Goal: Information Seeking & Learning: Learn about a topic

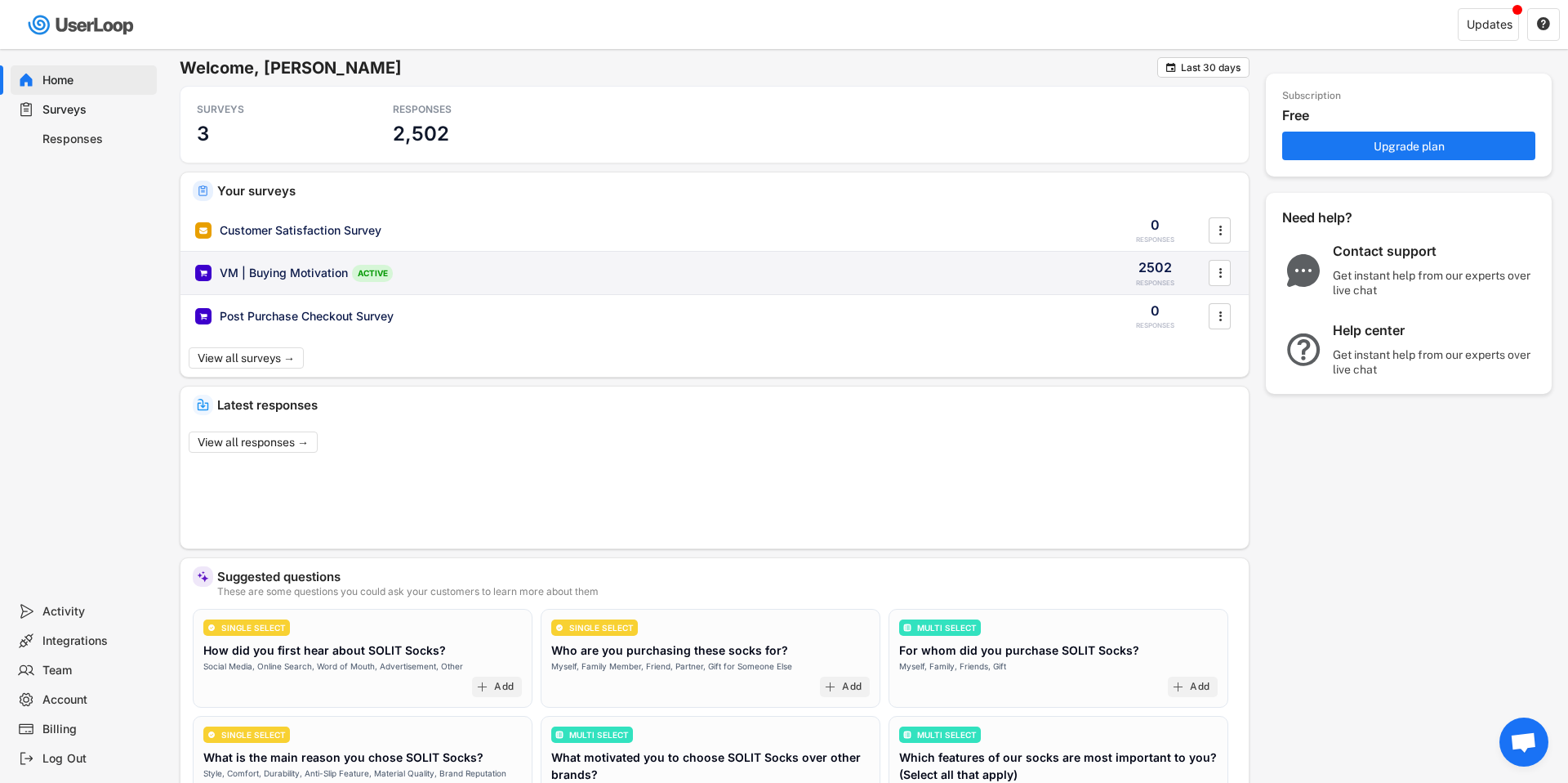
click at [1057, 263] on div "VM | Buying Motivation ACTIVE 2502 RESPONSES " at bounding box center [714, 273] width 1068 height 42
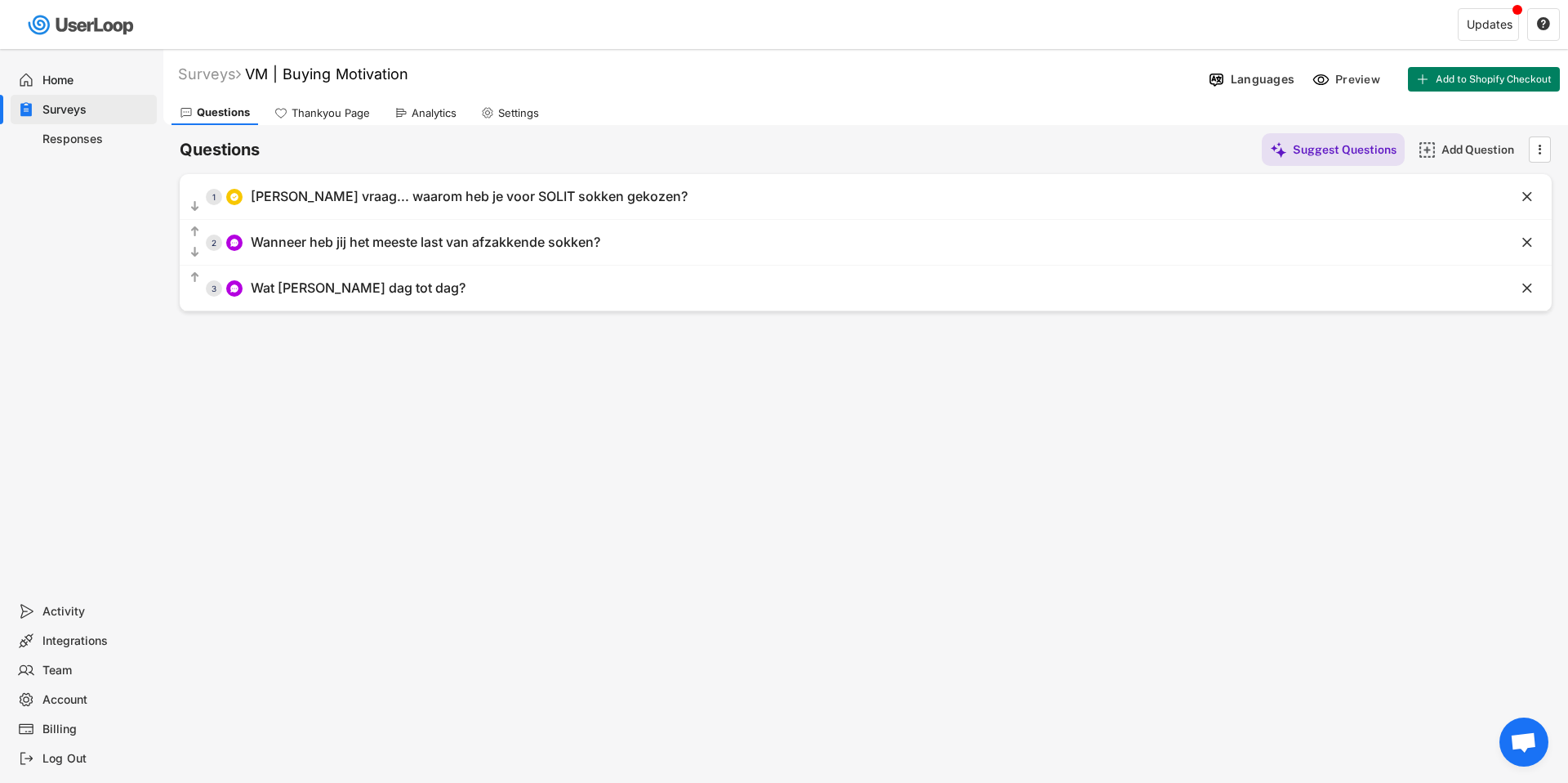
click at [426, 115] on div "Analytics" at bounding box center [434, 113] width 45 height 14
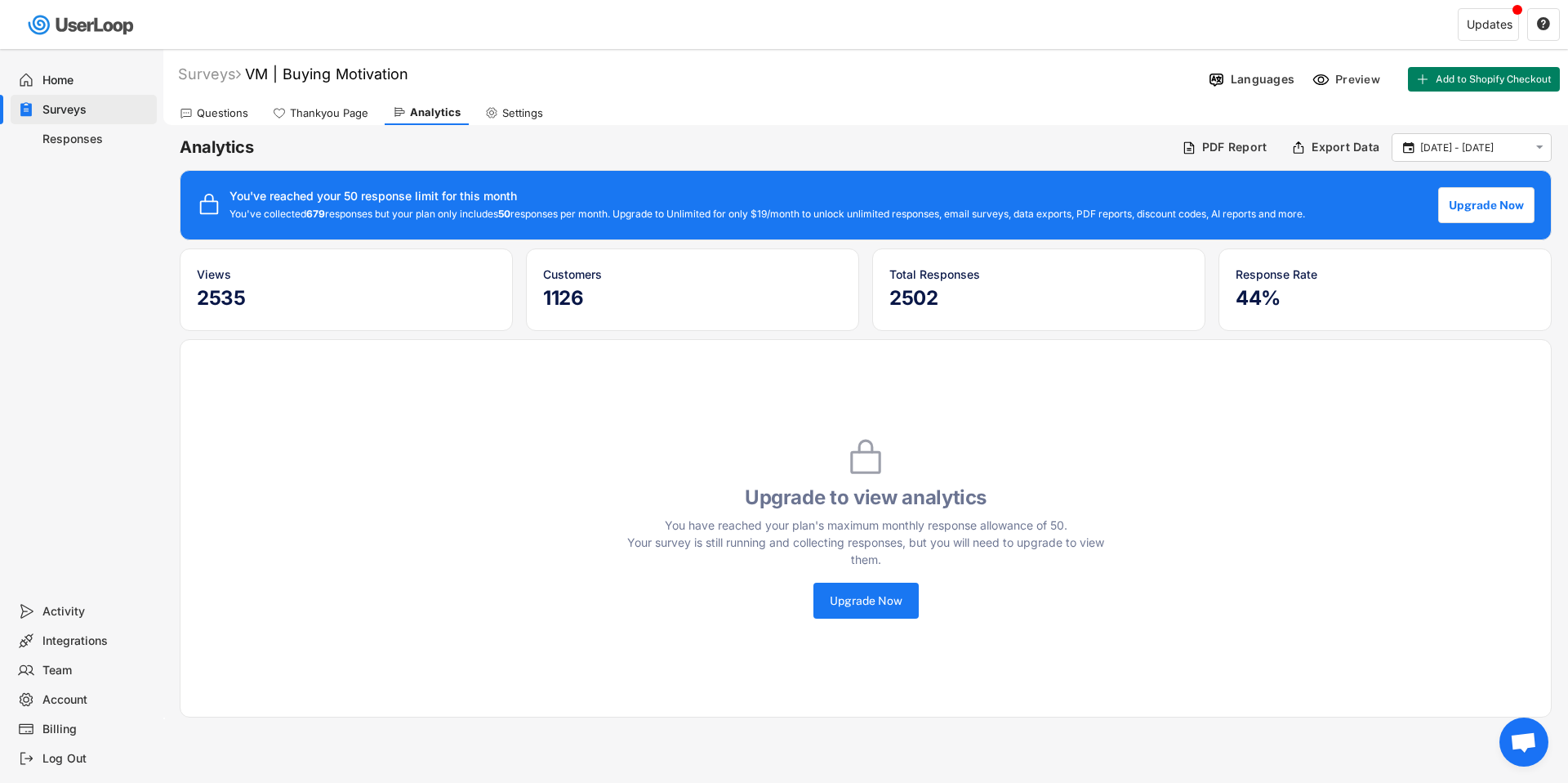
click at [312, 289] on h5 "2535" at bounding box center [347, 298] width 299 height 25
click at [558, 295] on h5 "1126" at bounding box center [692, 298] width 299 height 25
click at [348, 113] on div "Thankyou Page" at bounding box center [329, 113] width 78 height 14
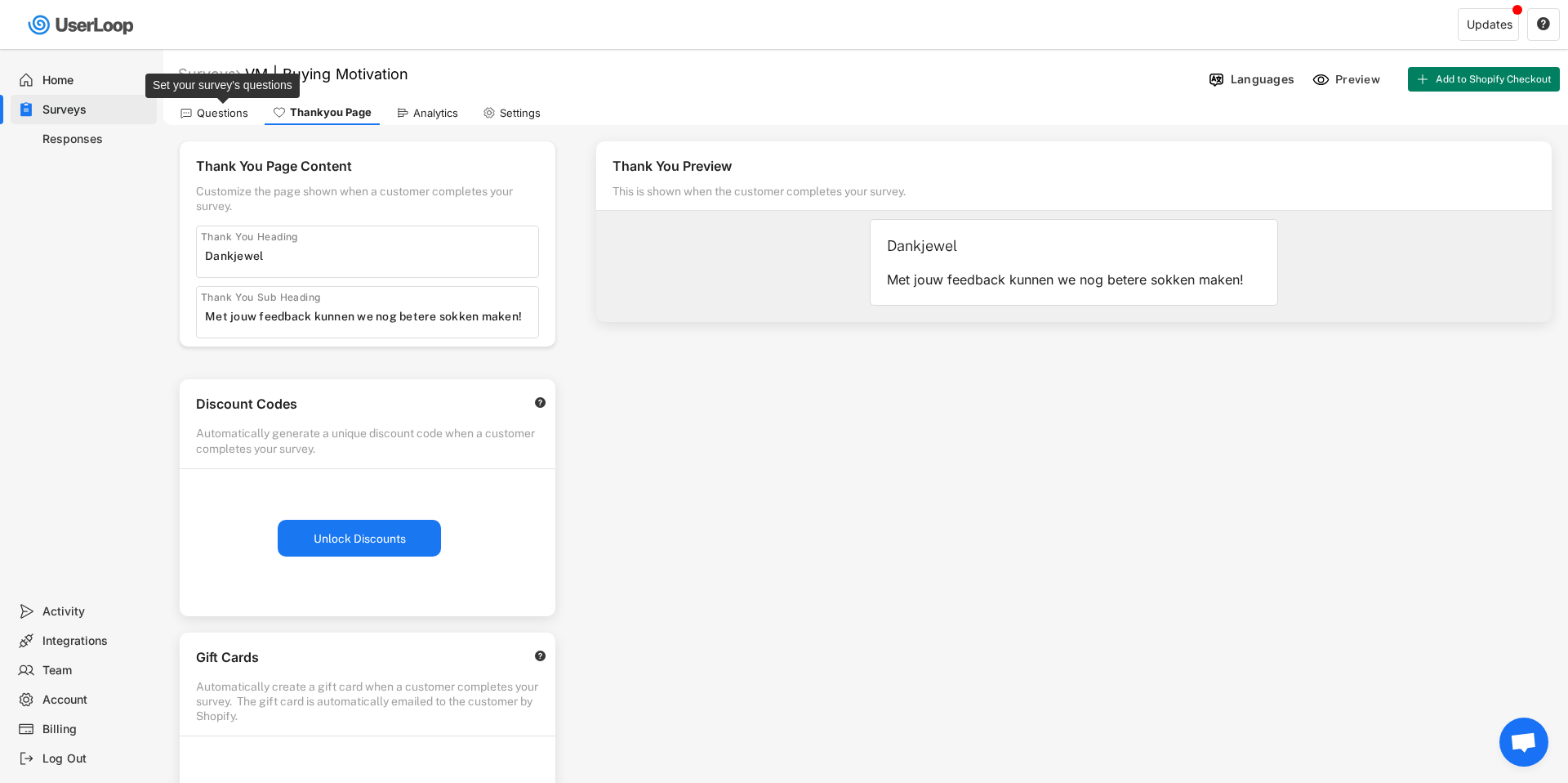
click at [238, 112] on div "Questions" at bounding box center [223, 113] width 52 height 14
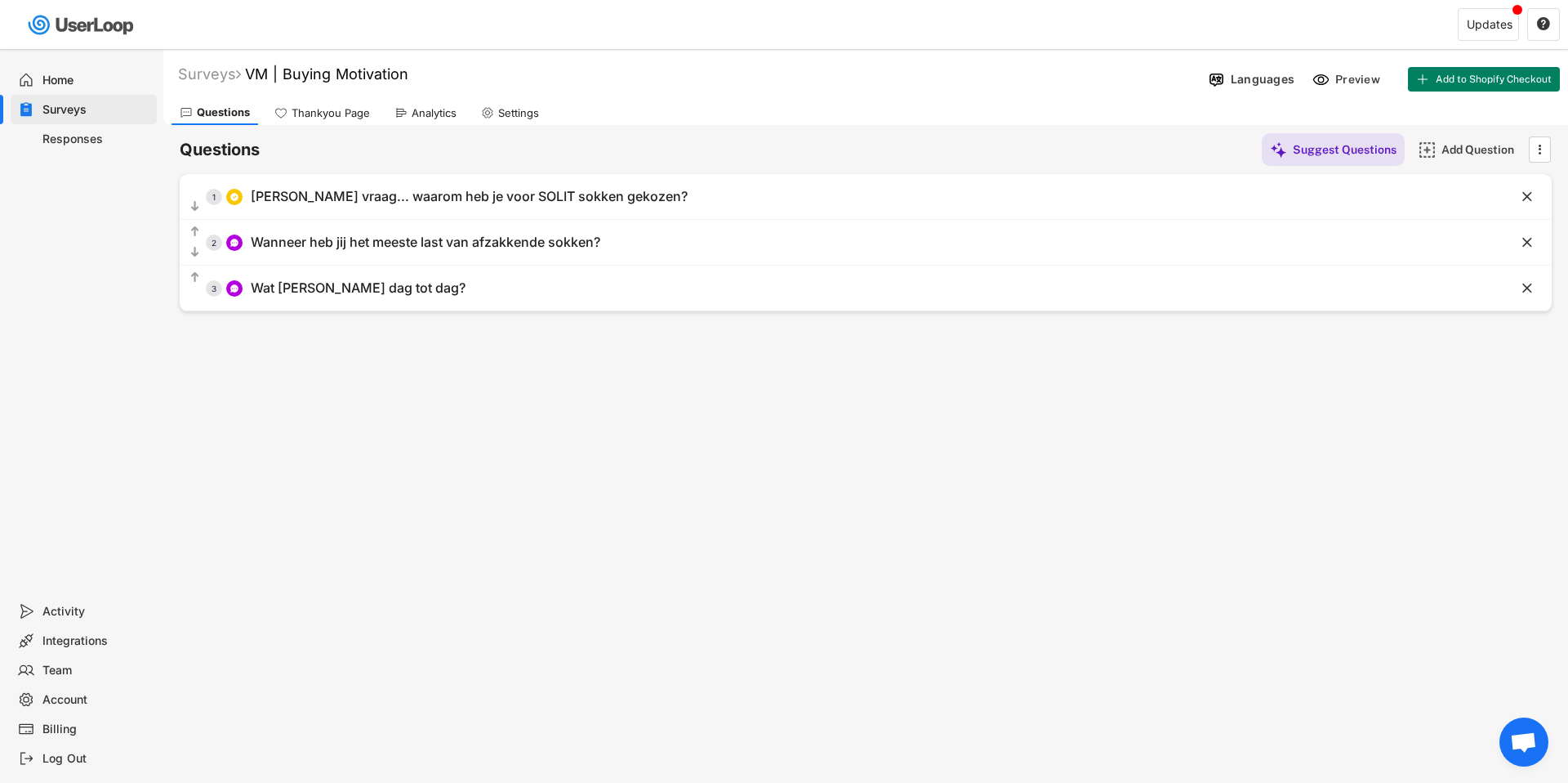
click at [419, 113] on div "Analytics" at bounding box center [434, 113] width 45 height 14
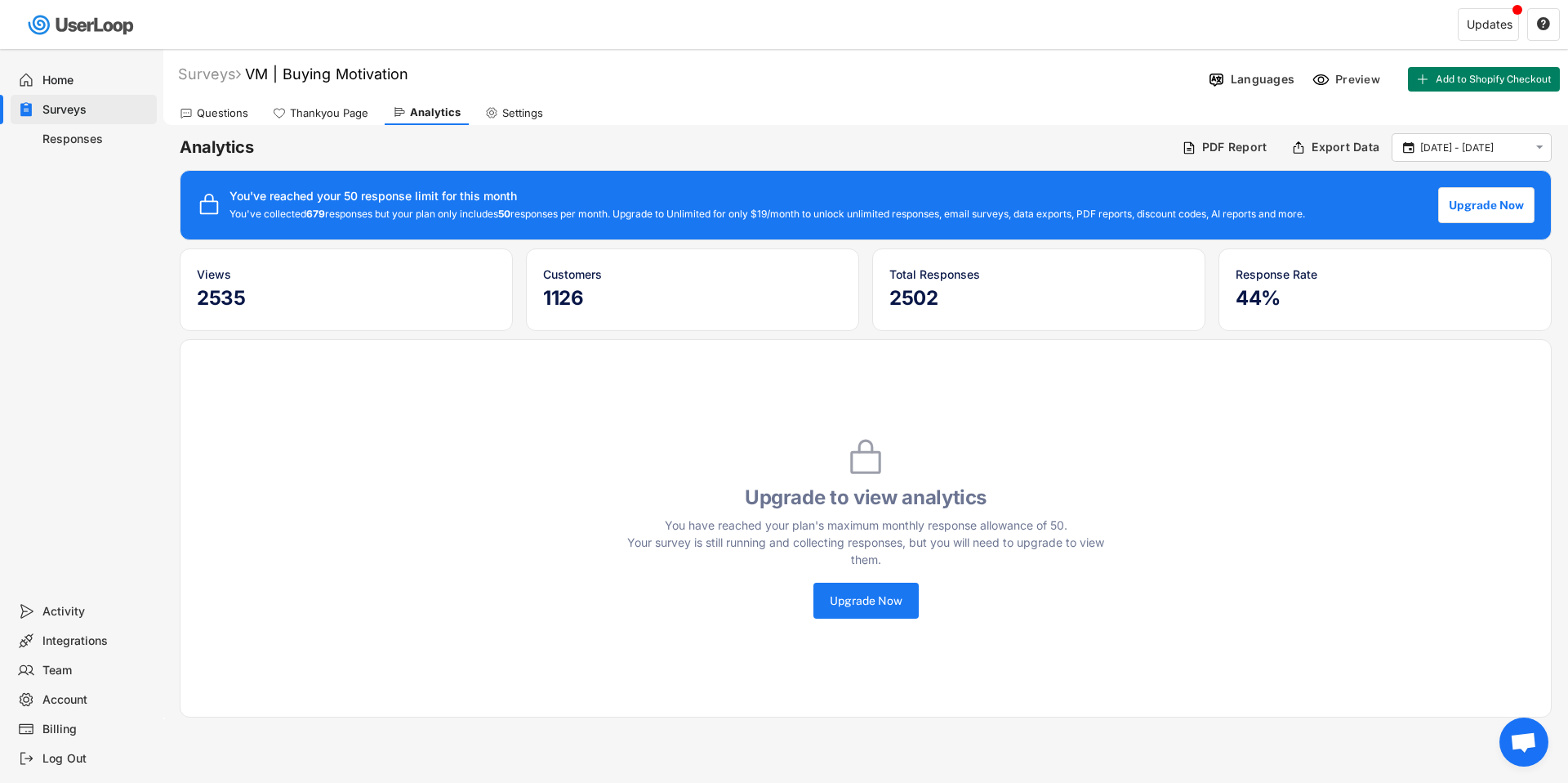
click at [100, 140] on div "Responses" at bounding box center [96, 139] width 108 height 16
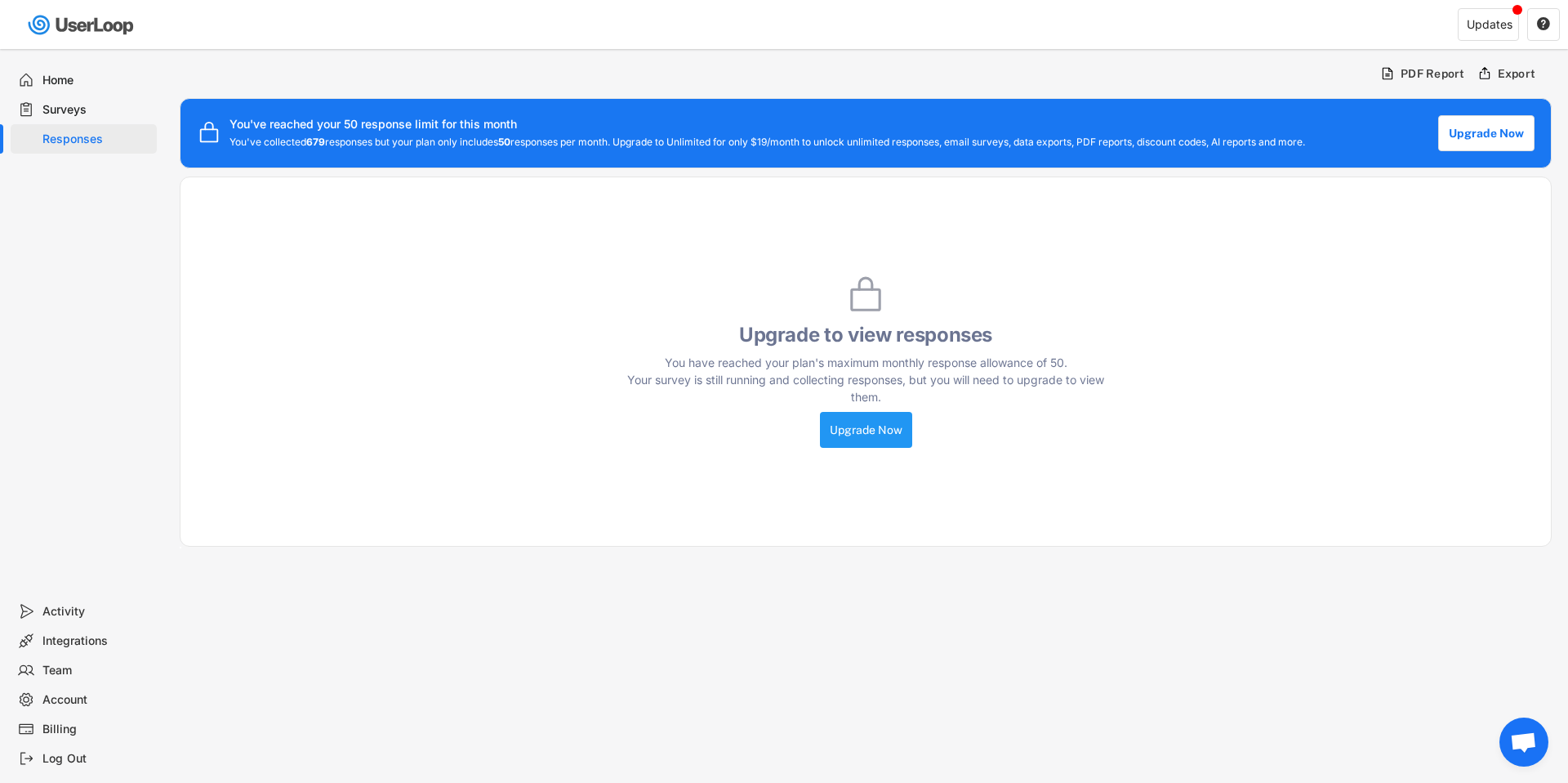
click at [876, 448] on button "Upgrade Now" at bounding box center [867, 430] width 92 height 36
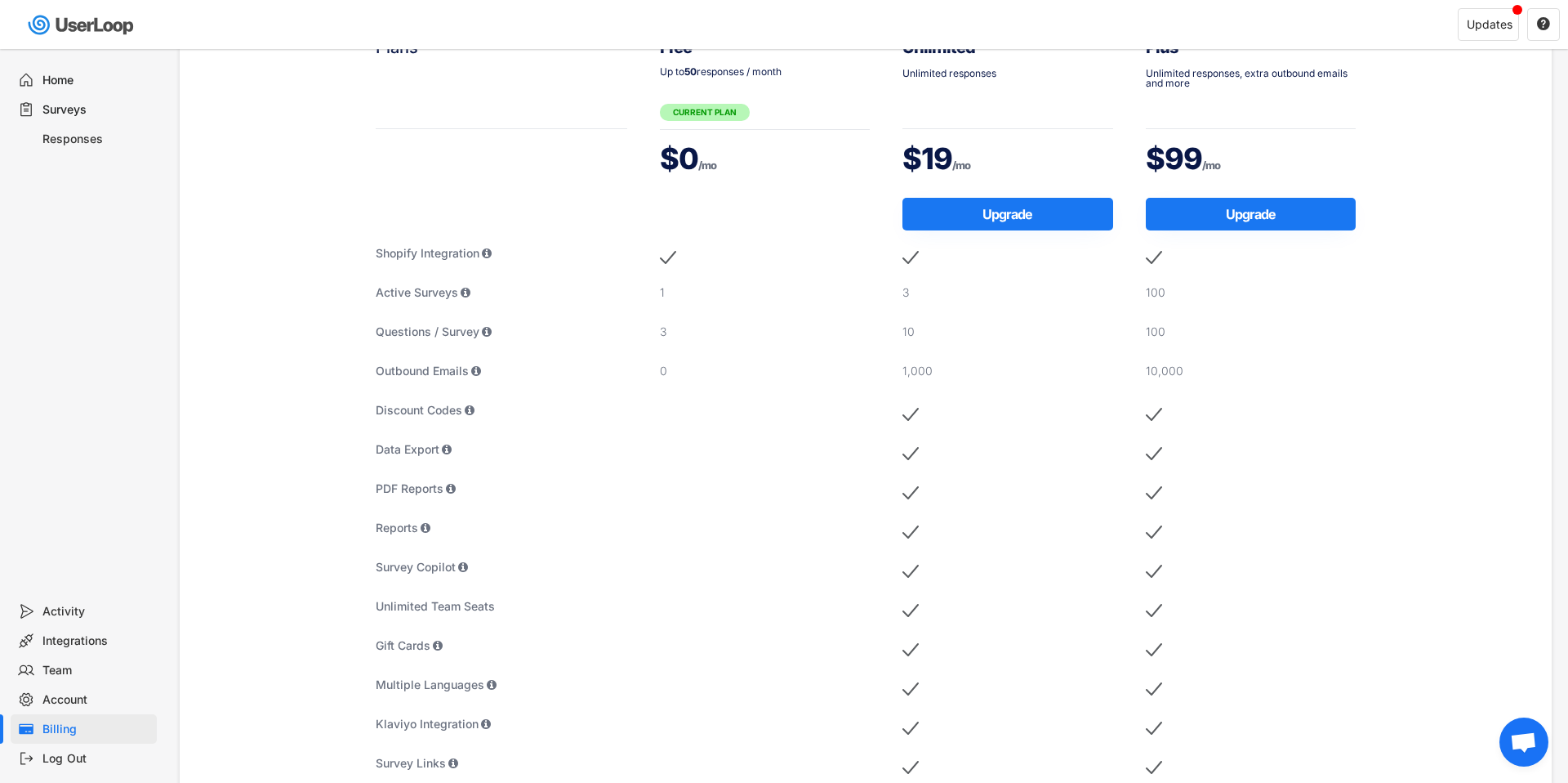
scroll to position [70, 0]
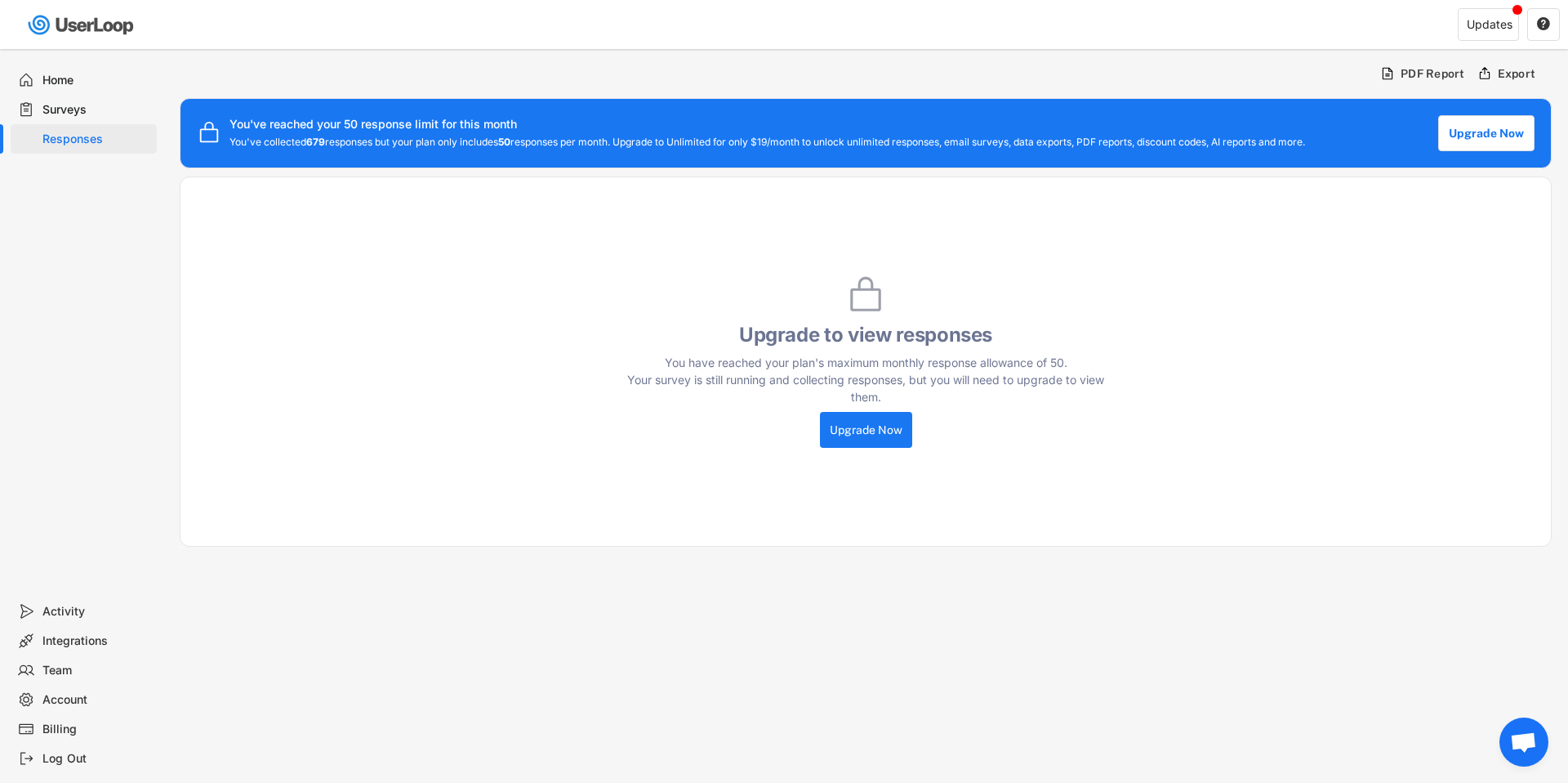
click at [82, 107] on div "Surveys" at bounding box center [96, 110] width 108 height 16
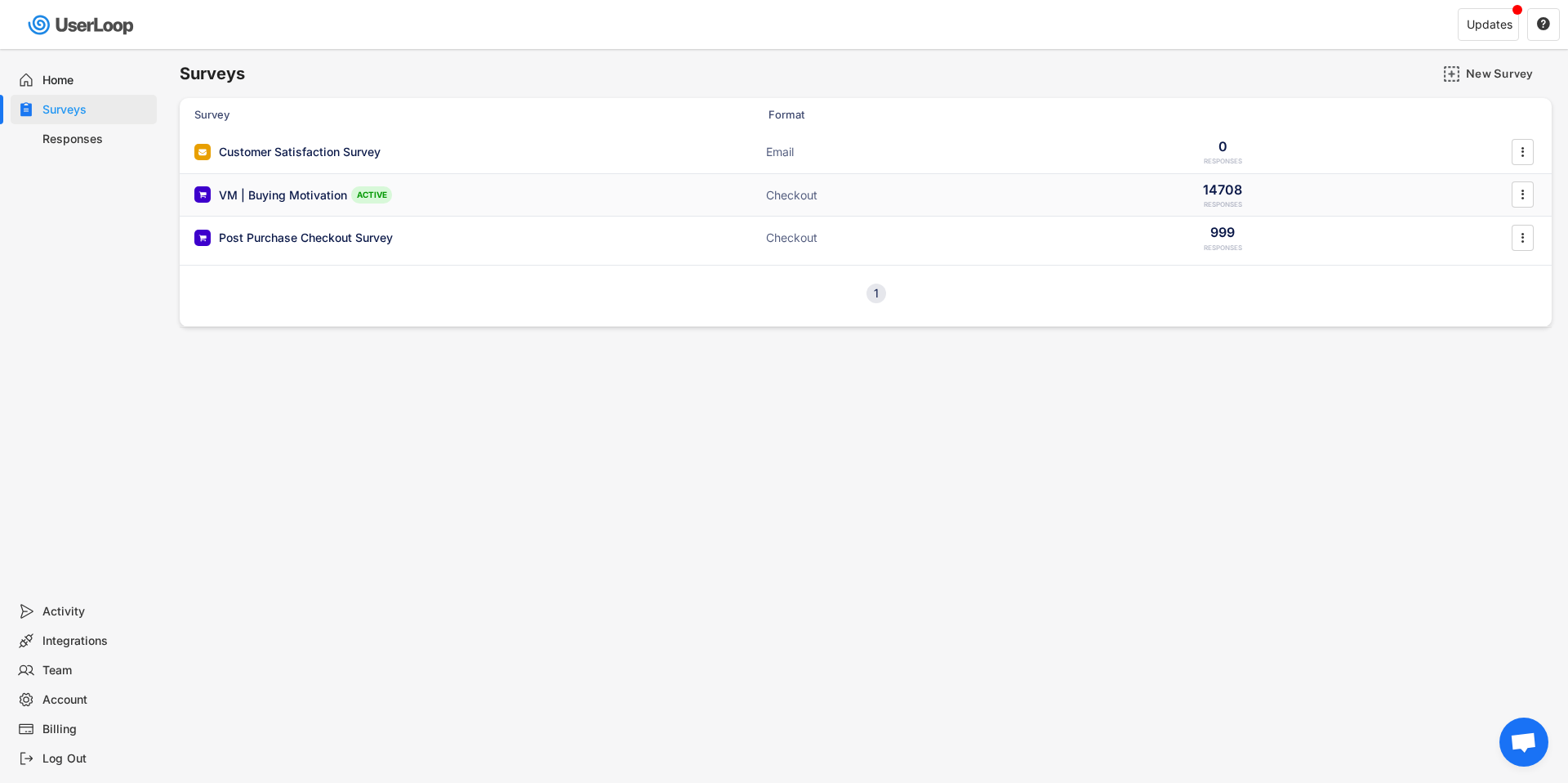
click at [308, 188] on div "VM | Buying Motivation" at bounding box center [282, 196] width 128 height 17
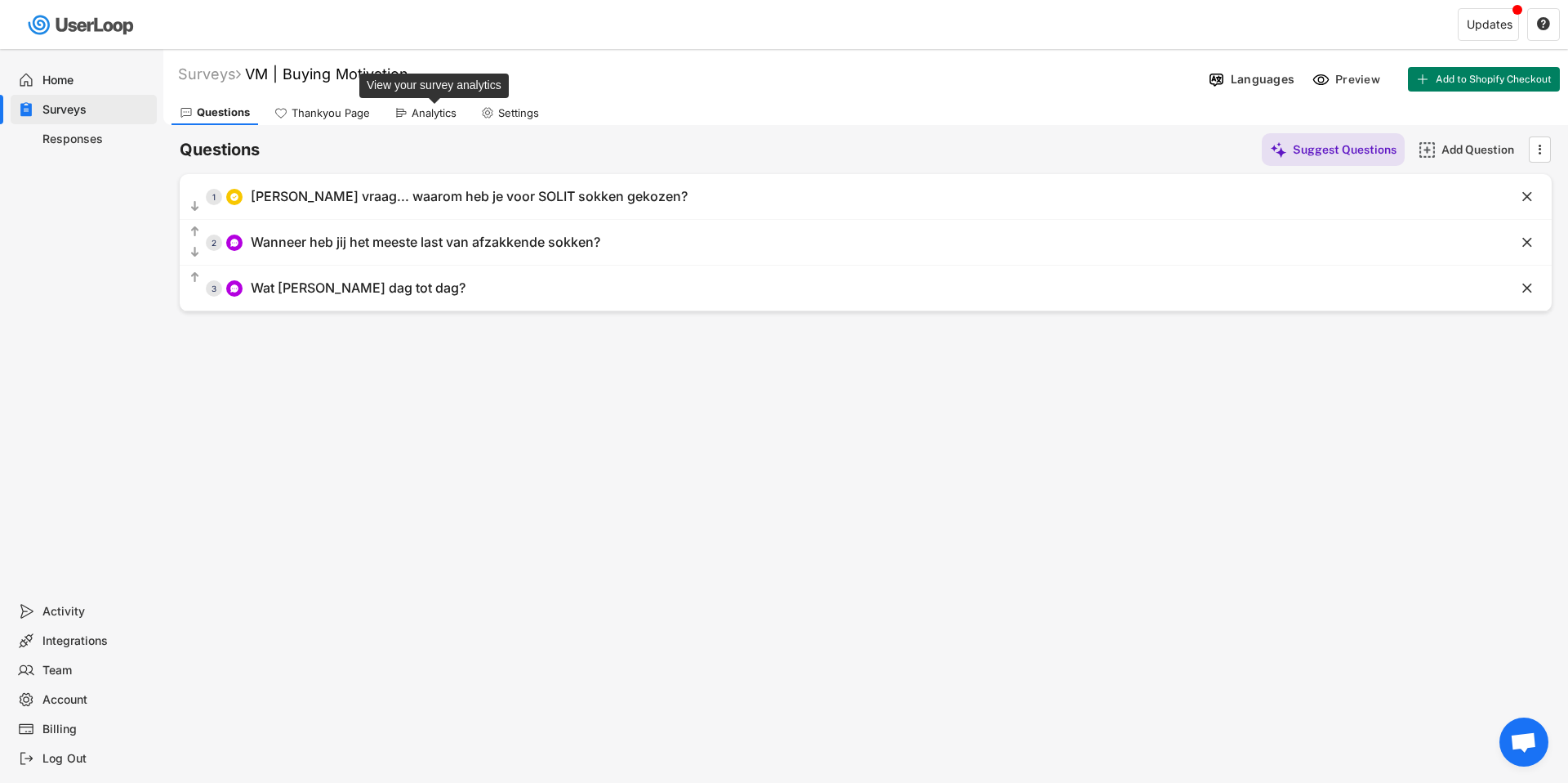
click at [427, 115] on div "Analytics" at bounding box center [434, 113] width 45 height 14
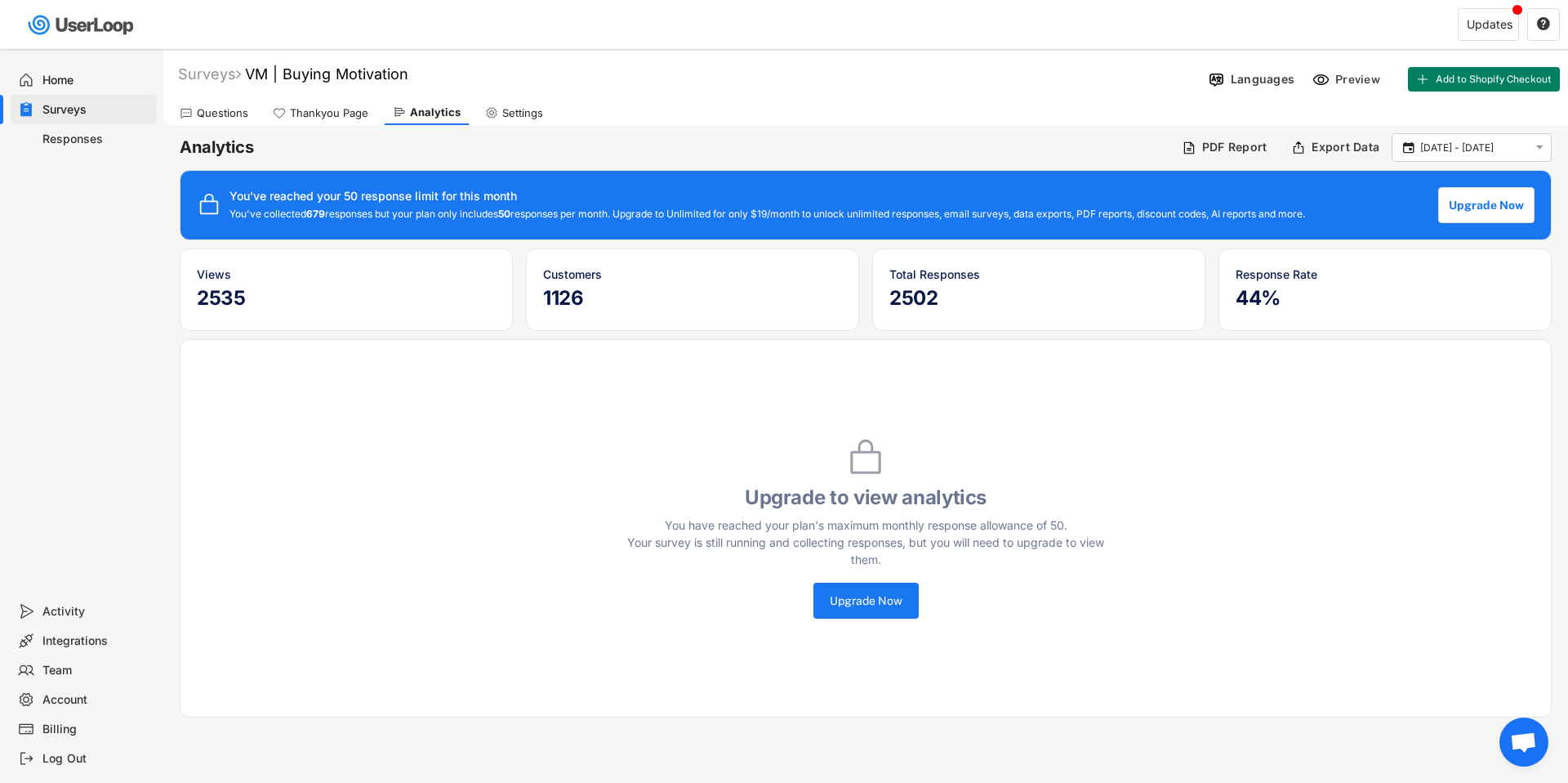
click at [1458, 161] on div "Analytics PDF Report Export Data  [DATE] - [DATE]  You've reached your 50 res…" at bounding box center [866, 422] width 1405 height 594
click at [212, 106] on div "Questions" at bounding box center [223, 113] width 52 height 14
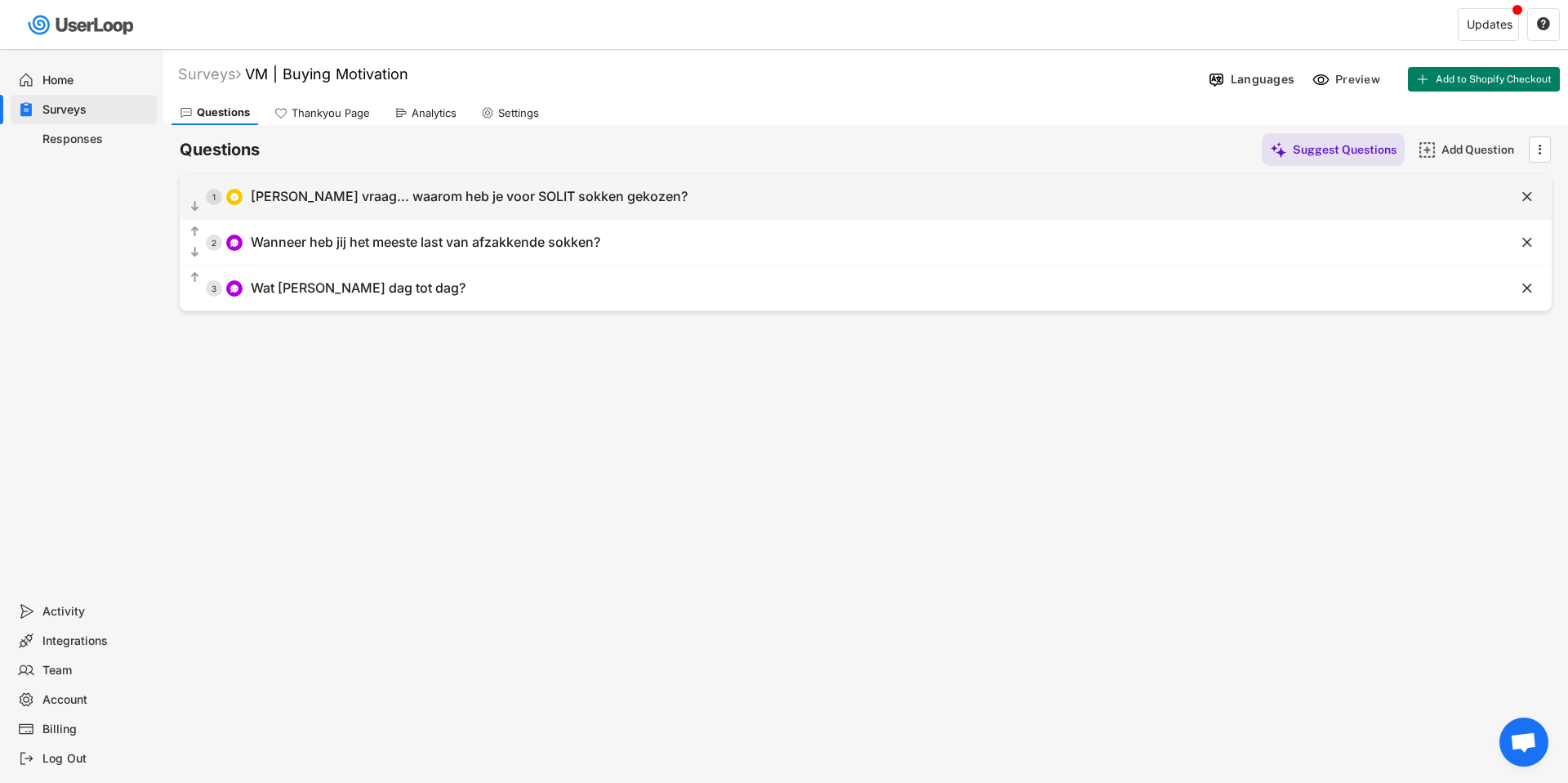
click at [448, 188] on div "[PERSON_NAME] vraag... waarom heb je voor SOLIT sokken gekozen?" at bounding box center [469, 196] width 437 height 18
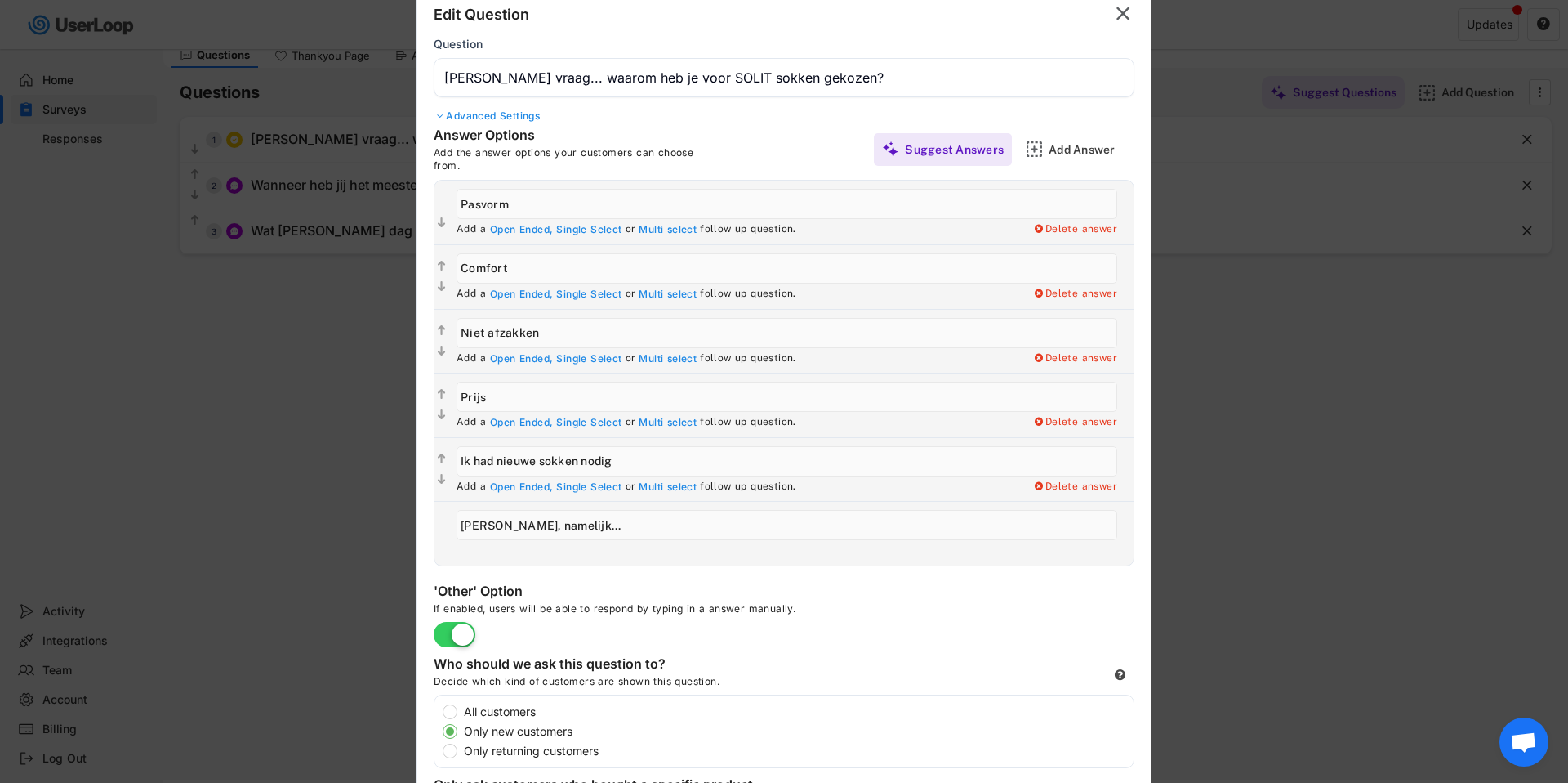
scroll to position [74, 0]
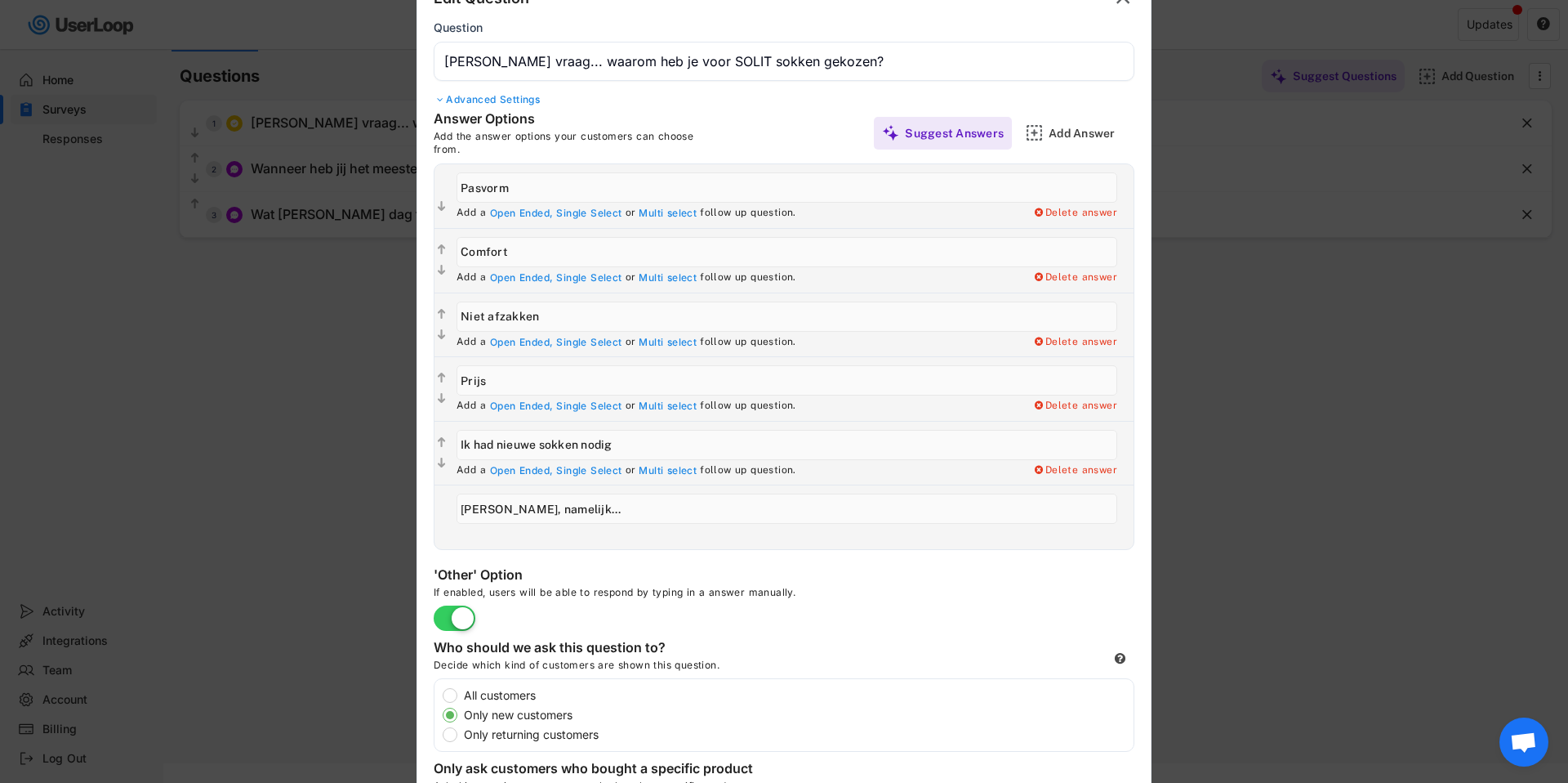
click at [297, 412] on div at bounding box center [784, 391] width 1568 height 783
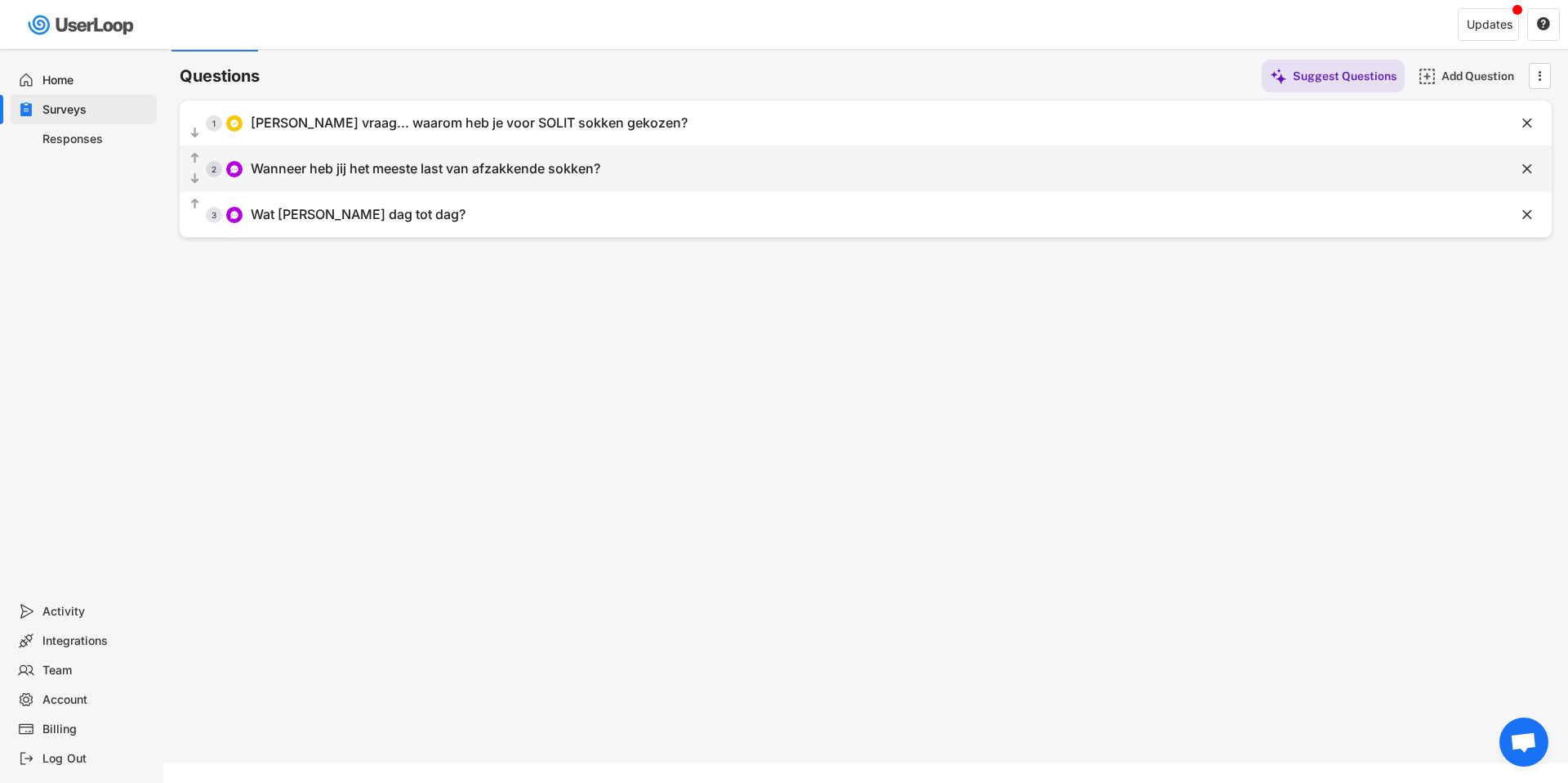
click at [334, 183] on div "  2 Wanneer heb jij het meeste last van afzakkende sokken?" at bounding box center [825, 169] width 1291 height 37
type input "Wanneer heb jij het meeste last van afzakkende sokken?"
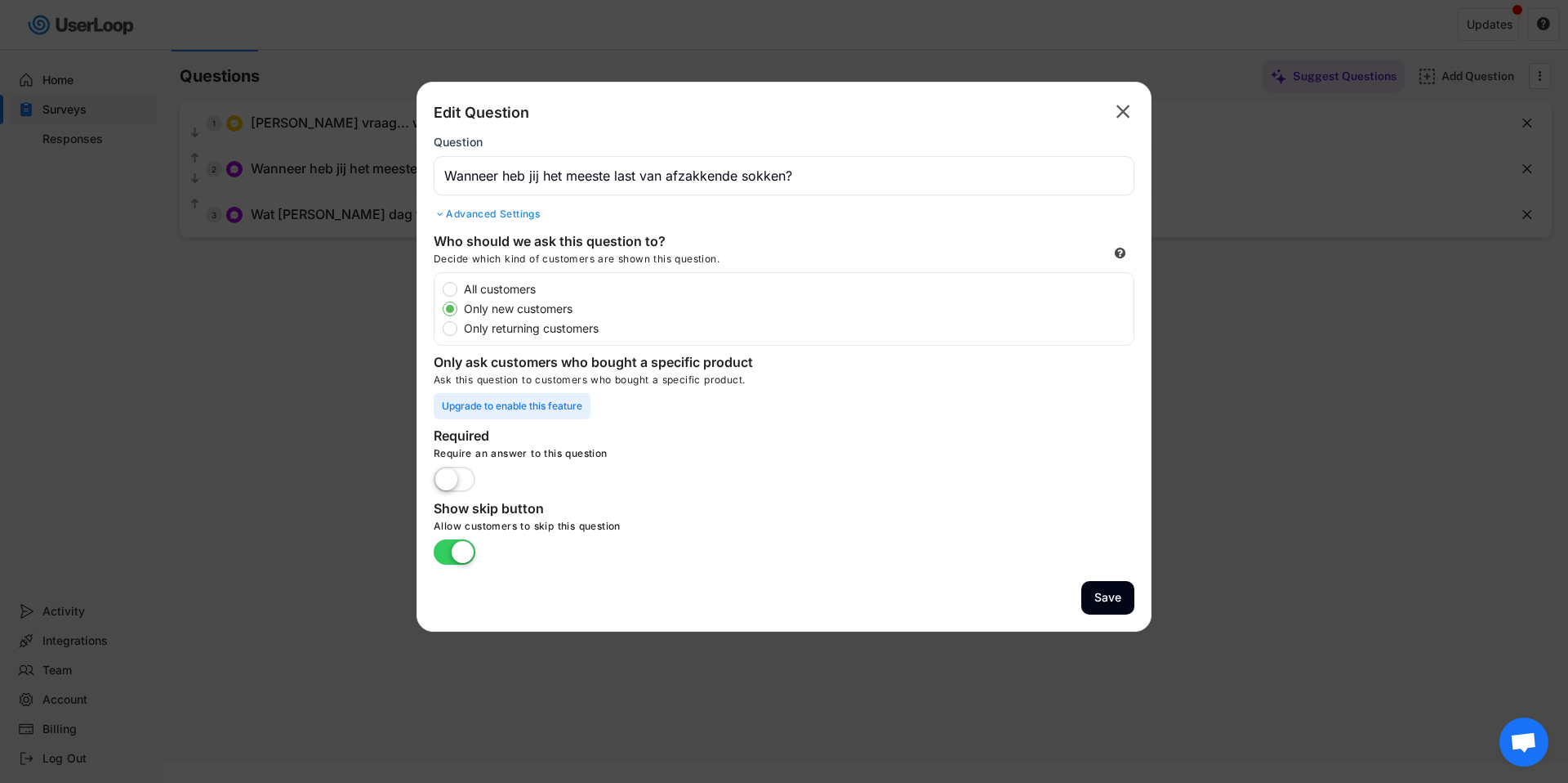
click at [301, 395] on div at bounding box center [784, 391] width 1568 height 783
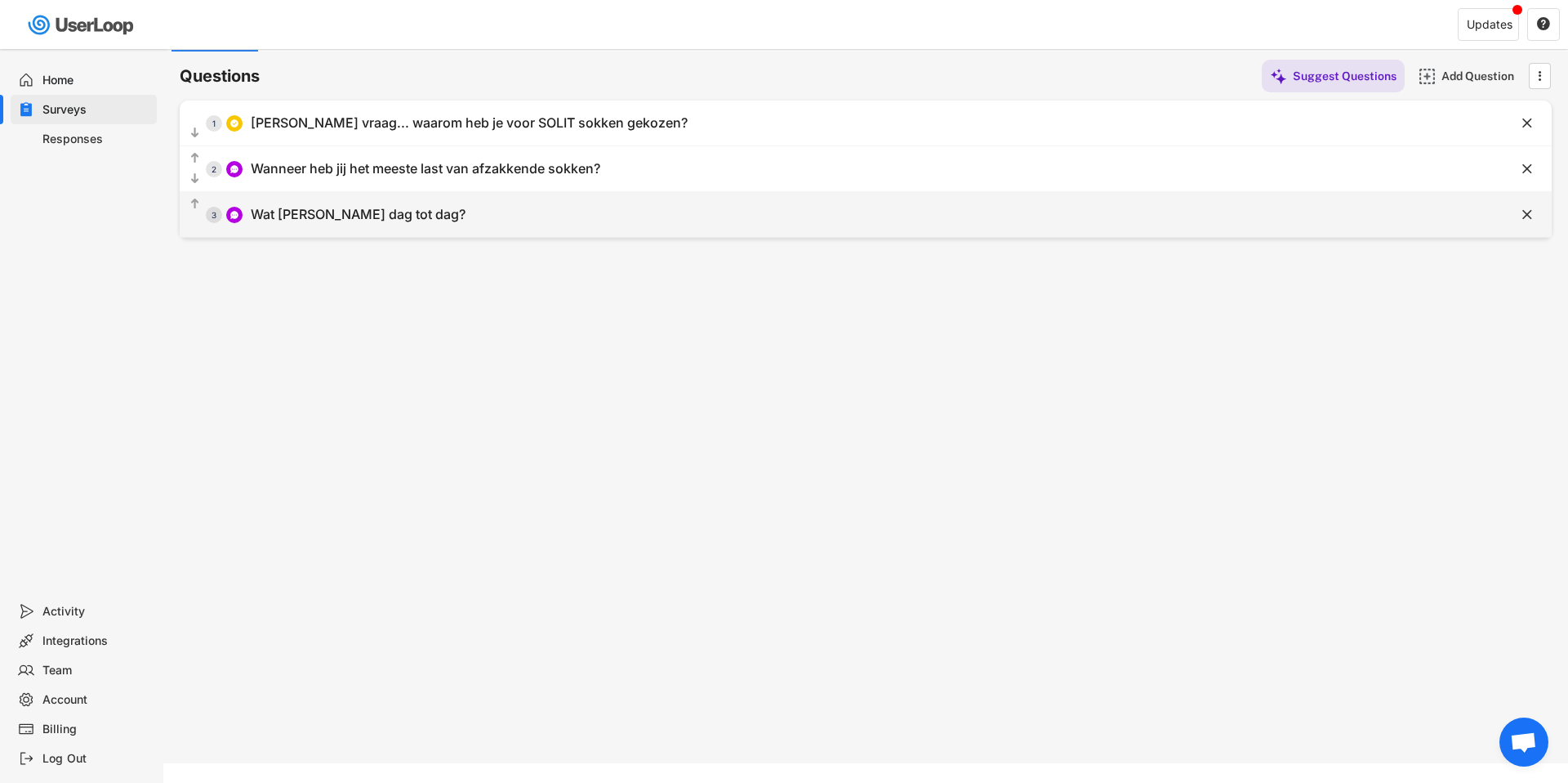
click at [328, 215] on div "Wat [PERSON_NAME] dag tot dag?" at bounding box center [358, 214] width 215 height 18
type input "Wat [PERSON_NAME] dag tot dag?"
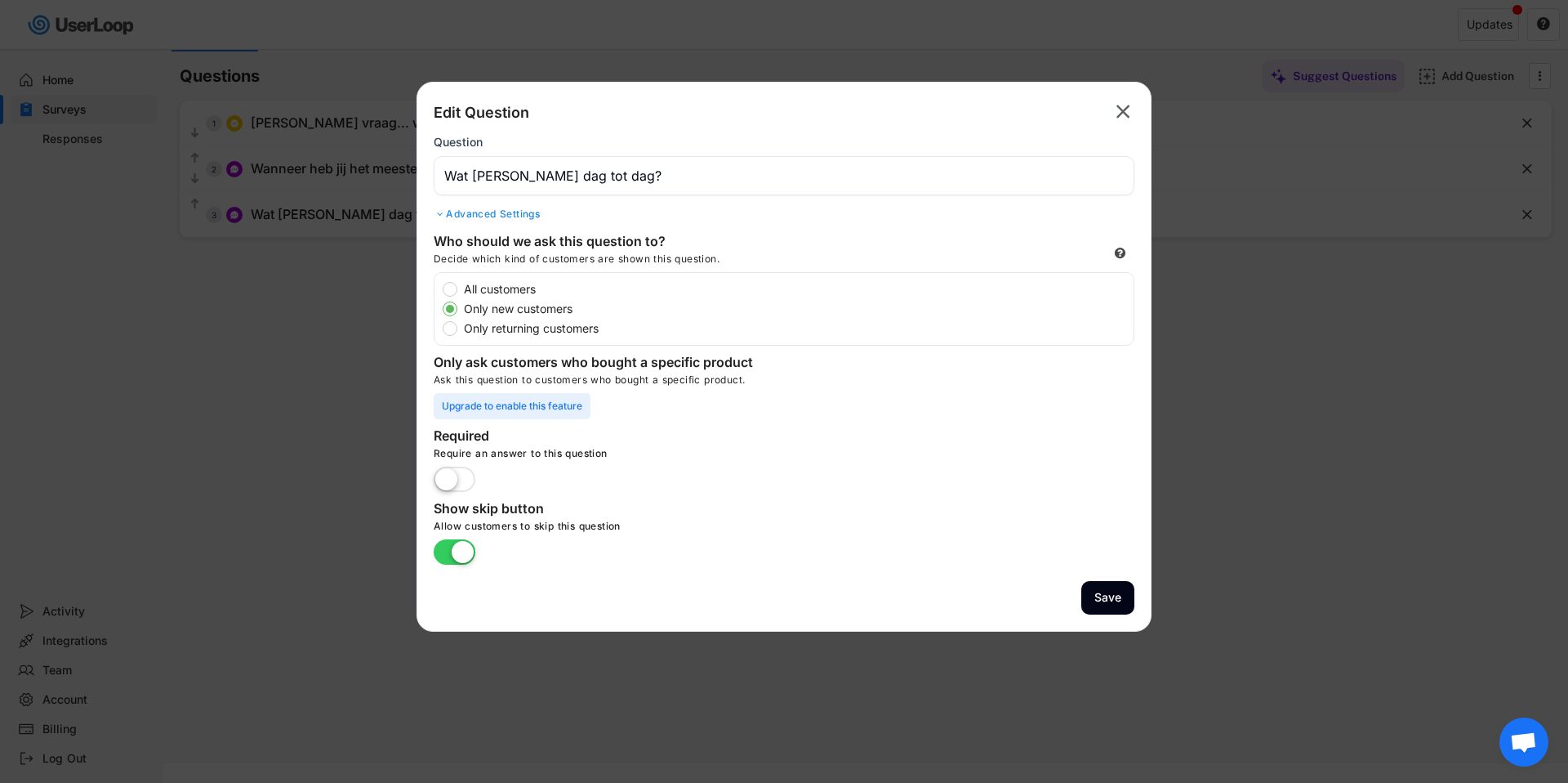
click at [328, 341] on div at bounding box center [784, 391] width 1568 height 783
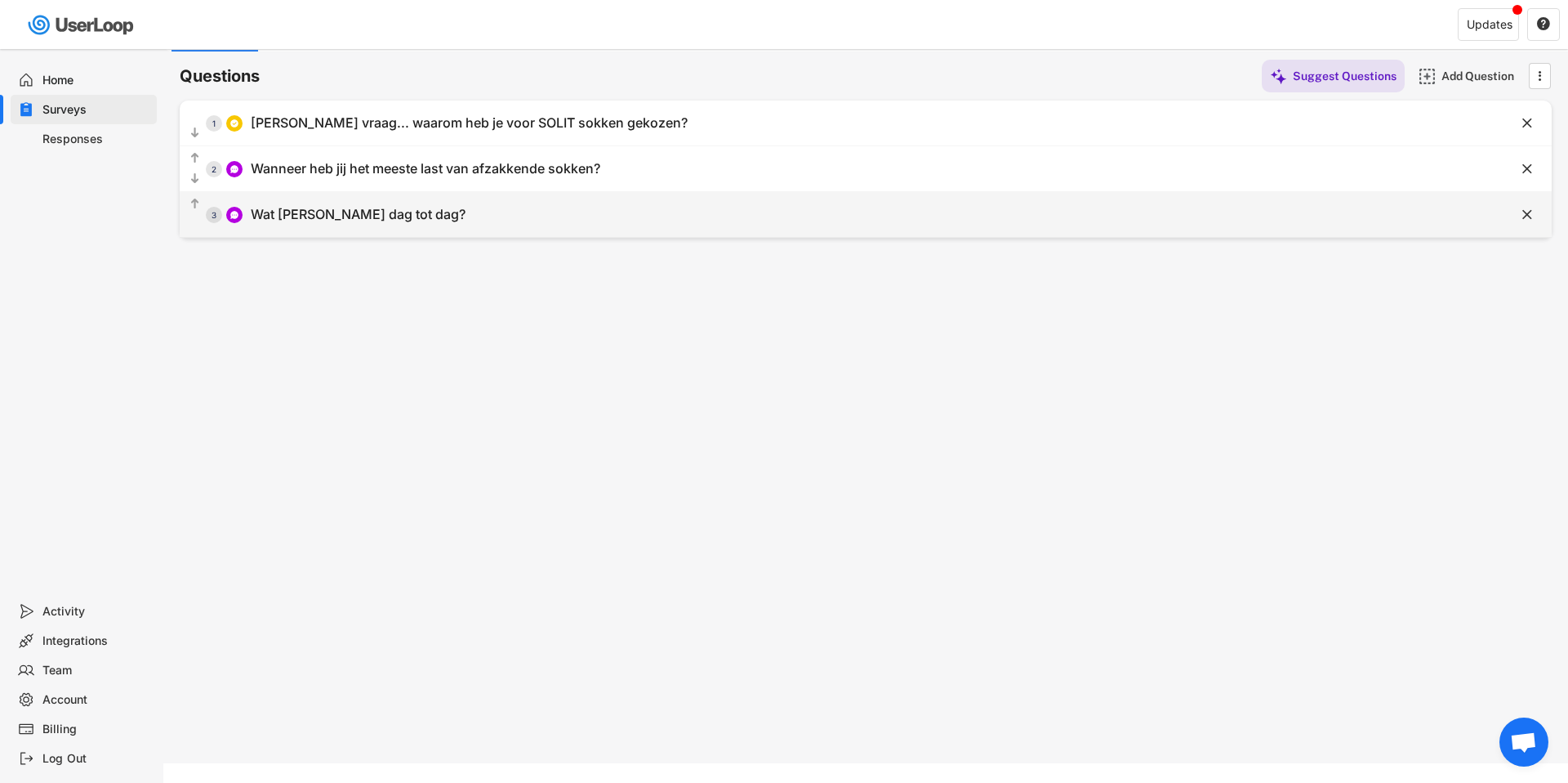
click at [421, 220] on div "  3 Wat [PERSON_NAME] dag tot dag?" at bounding box center [825, 215] width 1291 height 37
type input "Wat [PERSON_NAME] dag tot dag?"
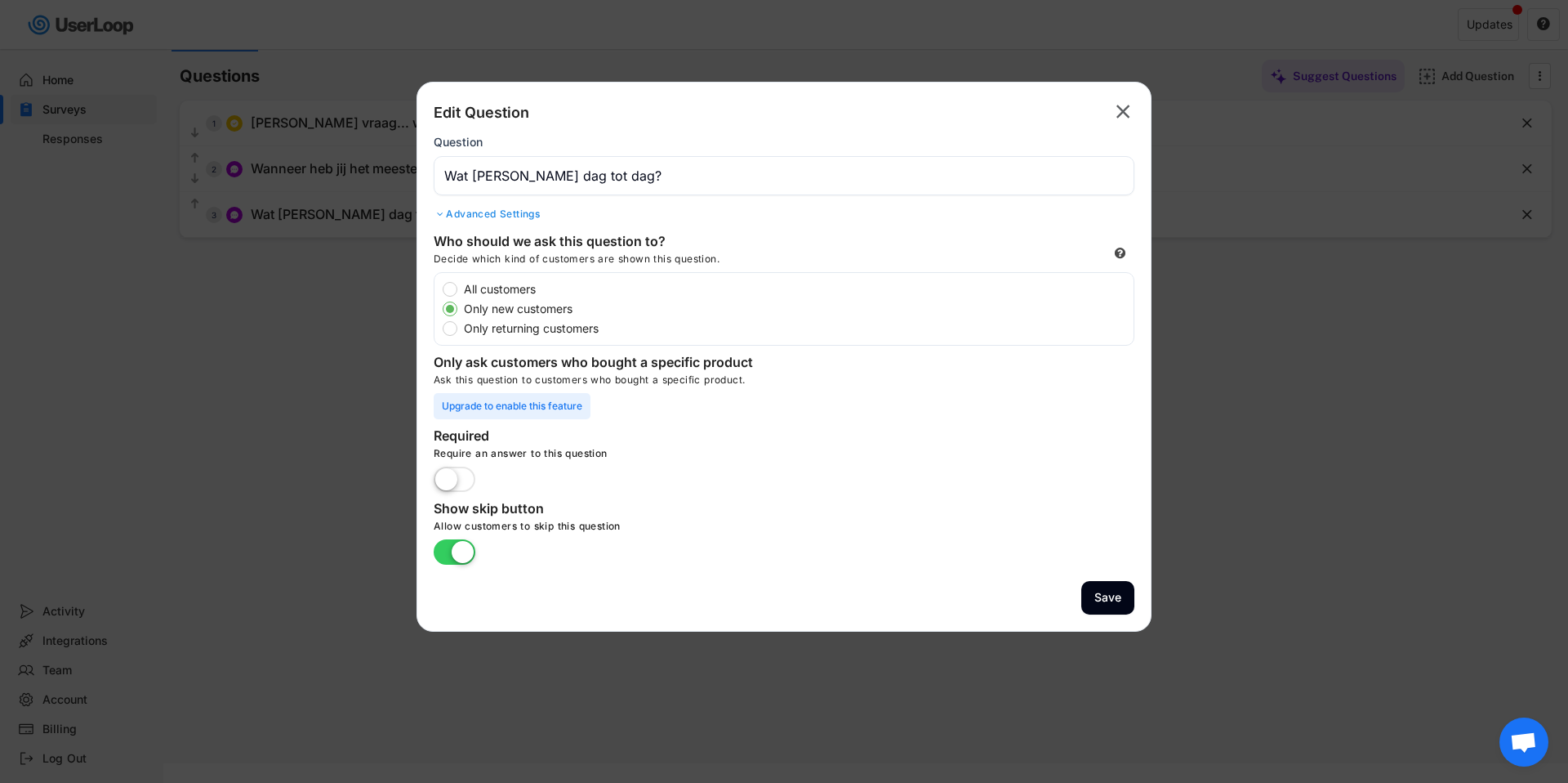
click at [1124, 111] on text "" at bounding box center [1123, 112] width 14 height 24
